Goal: Use online tool/utility: Utilize a website feature to perform a specific function

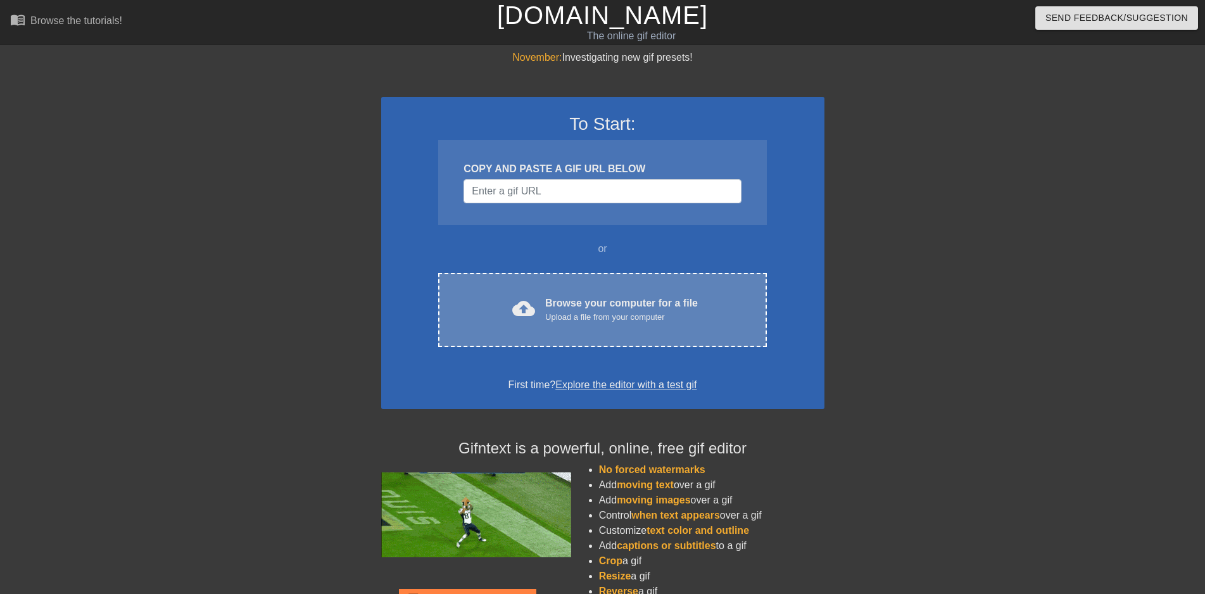
click at [578, 312] on div "Upload a file from your computer" at bounding box center [621, 317] width 153 height 13
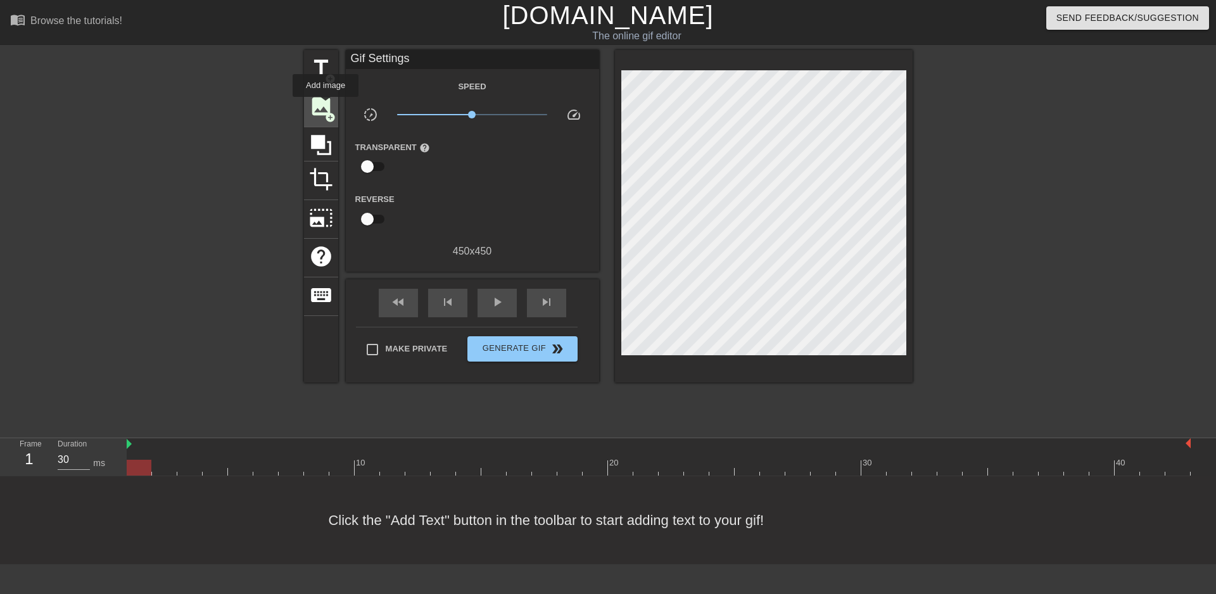
click at [326, 106] on span "image" at bounding box center [321, 106] width 24 height 24
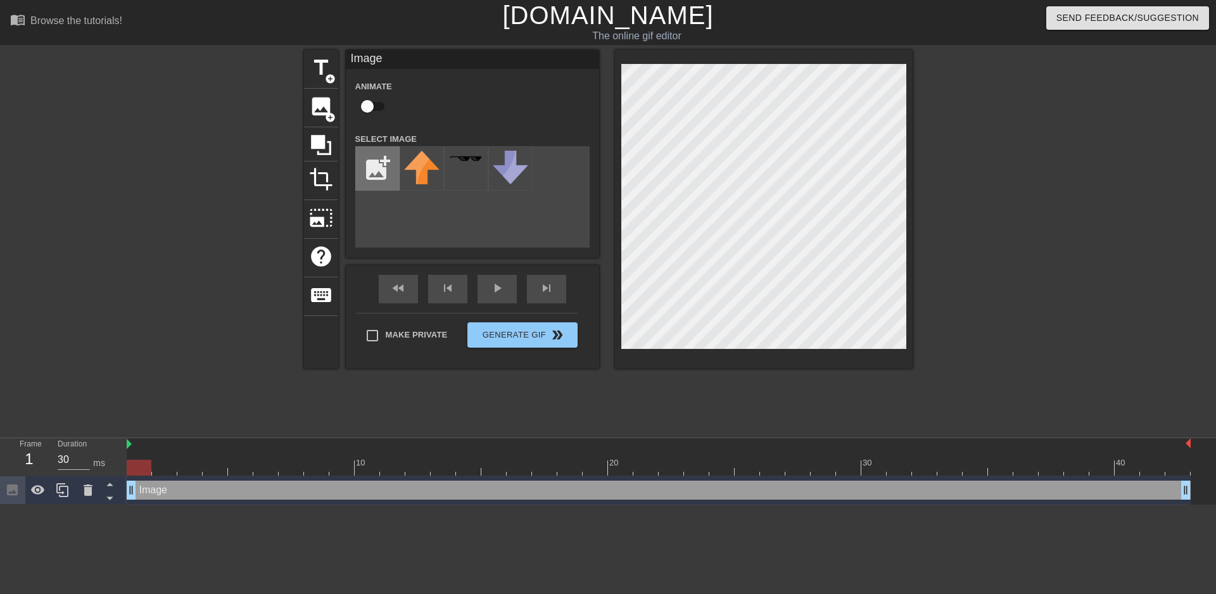
click at [372, 165] on input "file" at bounding box center [377, 168] width 43 height 43
type input "C:\fakepath\morb.jpg"
click at [414, 175] on img at bounding box center [421, 168] width 35 height 35
click at [22, 457] on div "1" at bounding box center [29, 459] width 19 height 23
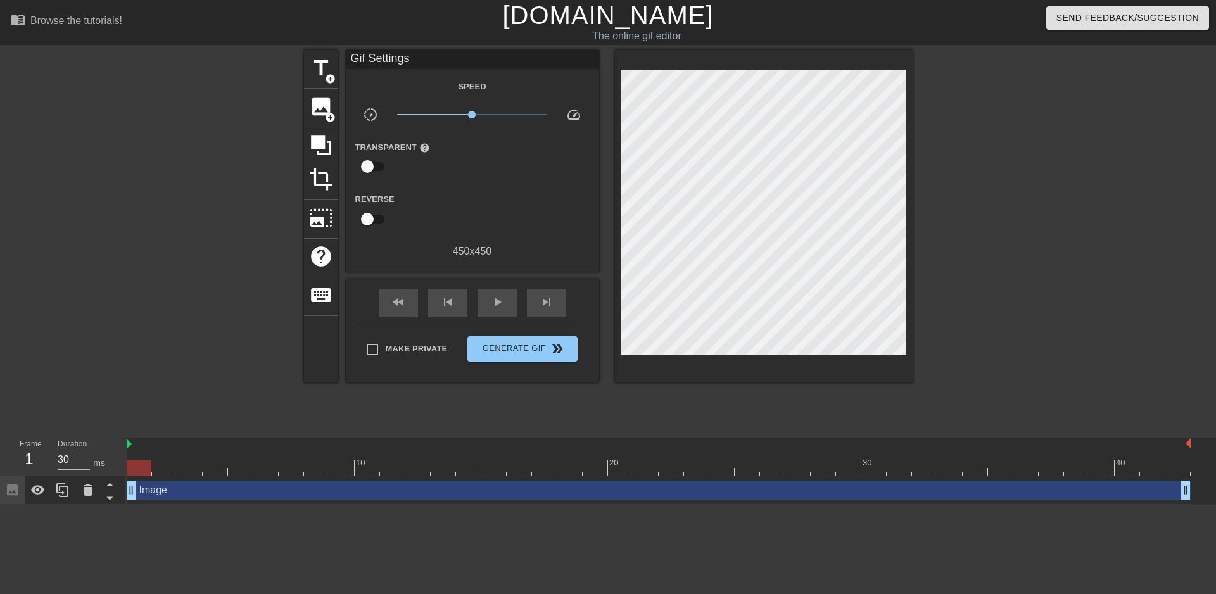
click at [1192, 494] on div "Image drag_handle drag_handle" at bounding box center [671, 490] width 1089 height 29
click at [1186, 494] on div "Image drag_handle drag_handle" at bounding box center [659, 490] width 1064 height 19
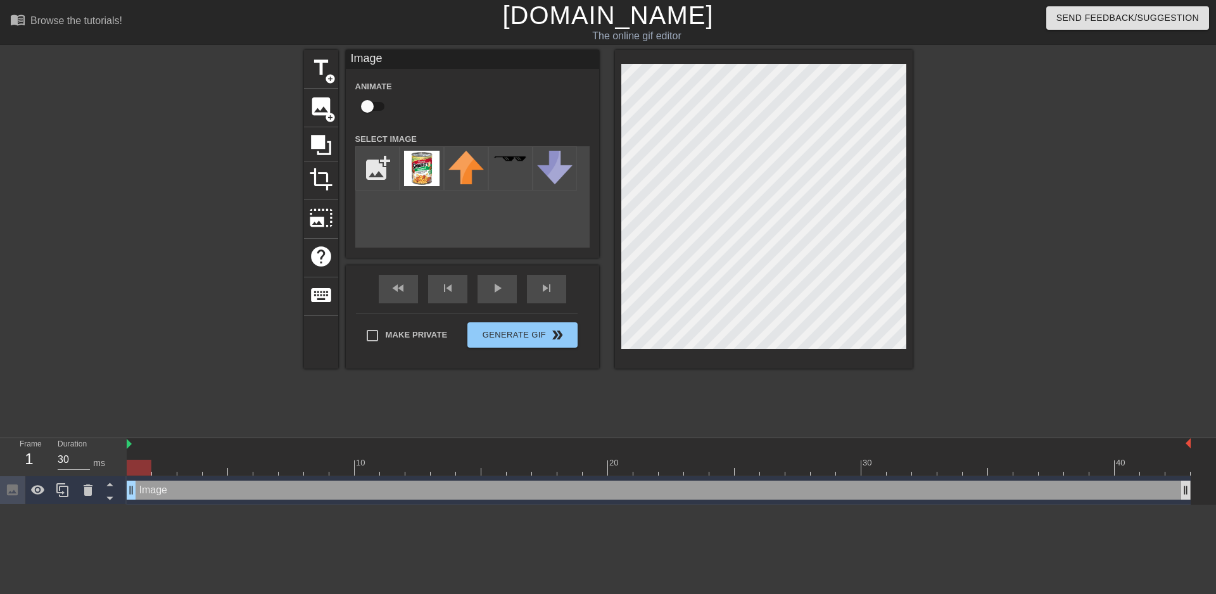
click at [1186, 494] on div "Image drag_handle drag_handle" at bounding box center [659, 490] width 1064 height 19
click at [336, 496] on div "Image drag_handle drag_handle" at bounding box center [659, 490] width 1064 height 19
click at [346, 485] on div "Image drag_handle drag_handle" at bounding box center [659, 490] width 1064 height 19
click at [523, 343] on button "Generate Gif double_arrow" at bounding box center [522, 334] width 110 height 25
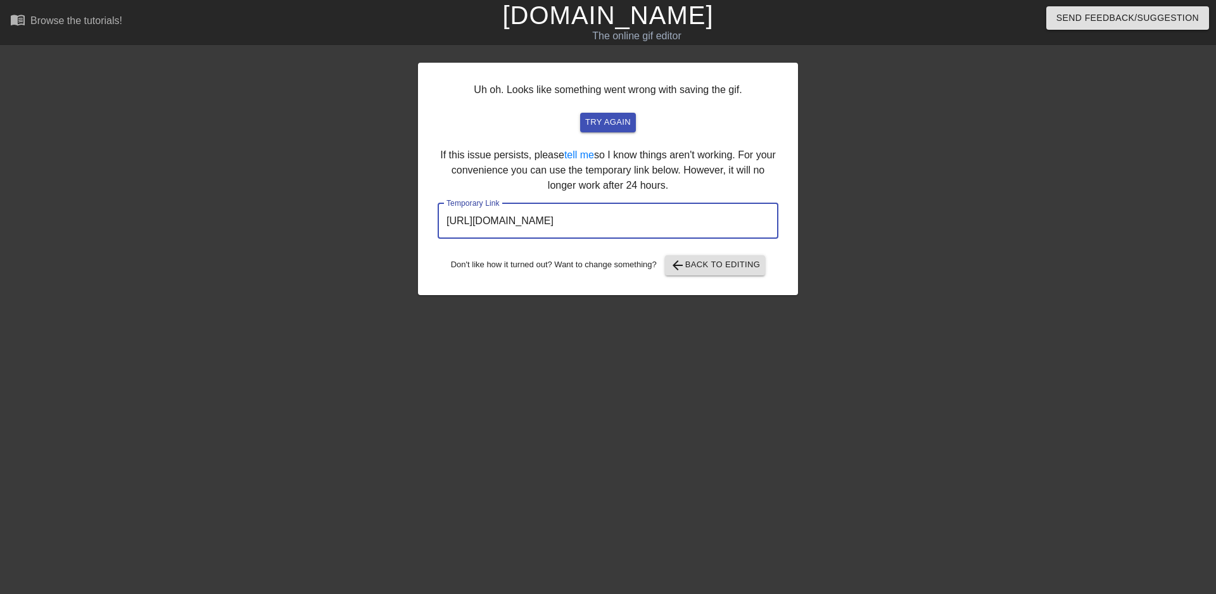
drag, startPoint x: 711, startPoint y: 219, endPoint x: 400, endPoint y: 233, distance: 311.9
click at [438, 233] on input "[URL][DOMAIN_NAME]" at bounding box center [608, 220] width 341 height 35
click at [614, 130] on button "try again" at bounding box center [608, 123] width 56 height 20
drag, startPoint x: 723, startPoint y: 220, endPoint x: 413, endPoint y: 241, distance: 311.1
click at [438, 239] on input "[URL][DOMAIN_NAME]" at bounding box center [608, 220] width 341 height 35
